Goal: Navigation & Orientation: Find specific page/section

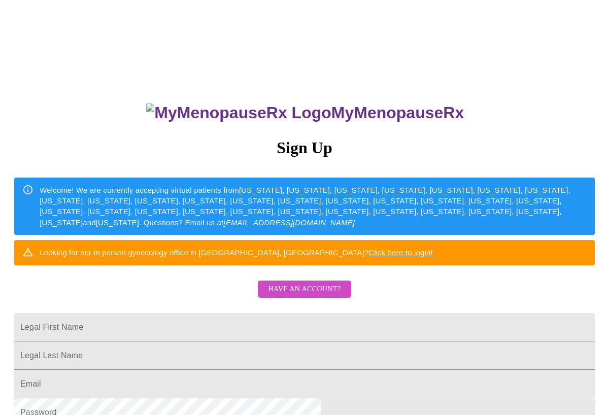
click at [319, 296] on span "Have an account?" at bounding box center [304, 289] width 73 height 13
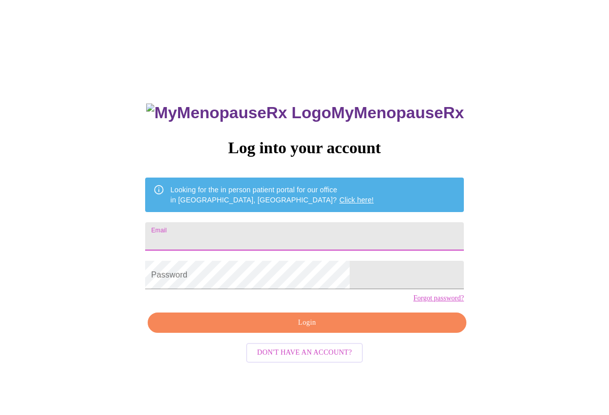
click at [303, 236] on input "Email" at bounding box center [304, 236] width 319 height 28
type input "[EMAIL_ADDRESS][DOMAIN_NAME]"
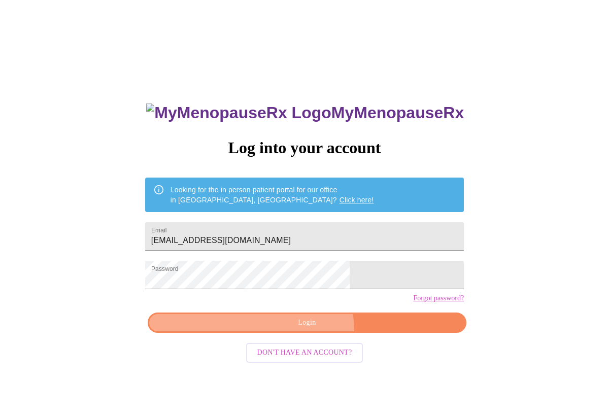
click at [296, 334] on button "Login" at bounding box center [307, 323] width 319 height 21
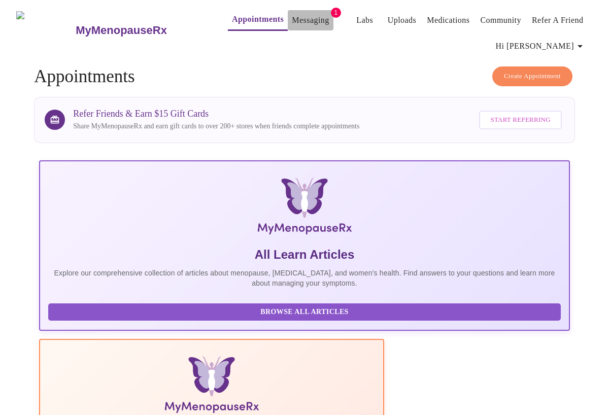
click at [292, 17] on link "Messaging" at bounding box center [310, 20] width 37 height 14
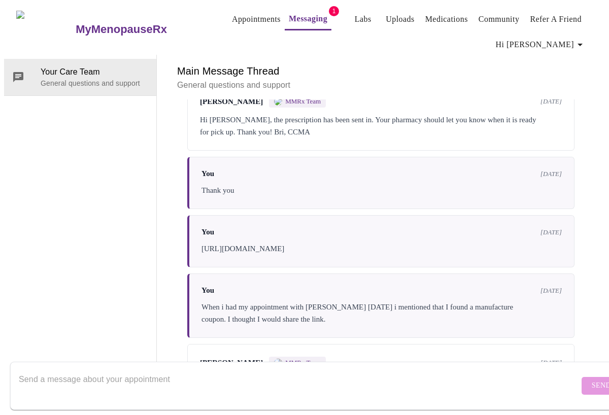
click at [242, 19] on link "Appointments" at bounding box center [256, 19] width 49 height 14
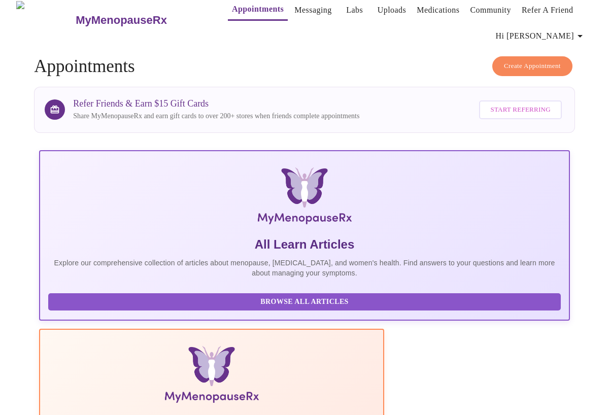
scroll to position [9, 0]
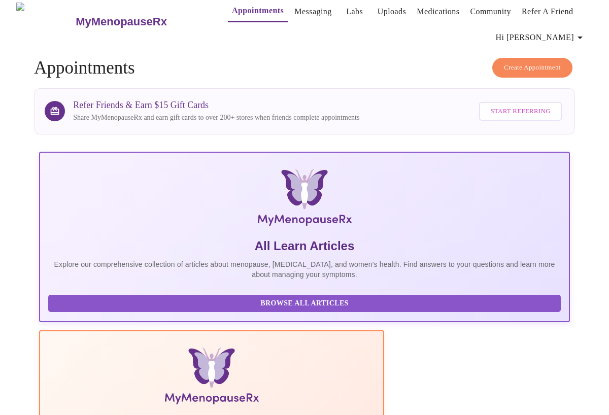
click at [506, 109] on span "Start Referring" at bounding box center [521, 112] width 60 height 12
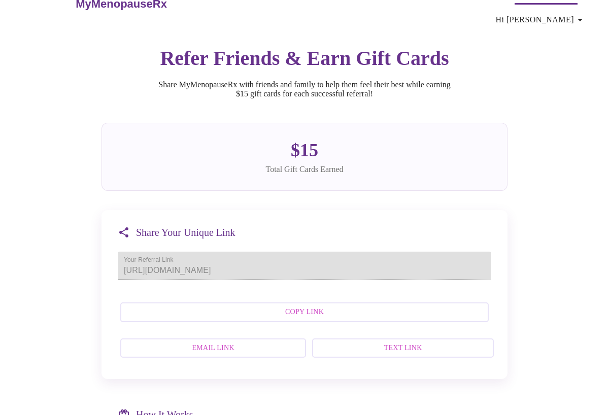
scroll to position [33, 0]
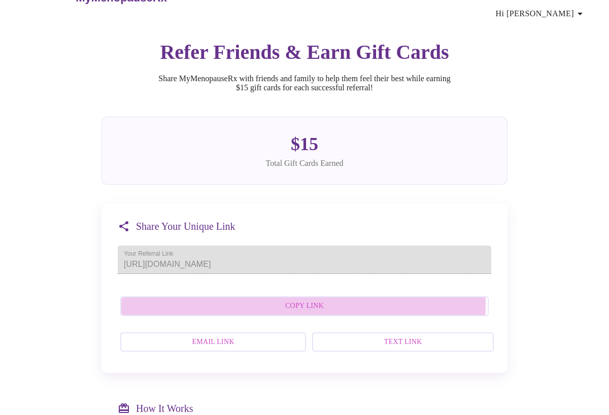
click at [315, 313] on span "Copy Link" at bounding box center [305, 306] width 346 height 13
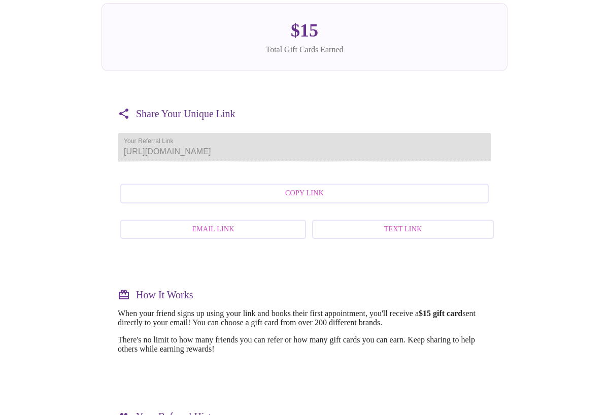
scroll to position [0, 0]
